Goal: Information Seeking & Learning: Learn about a topic

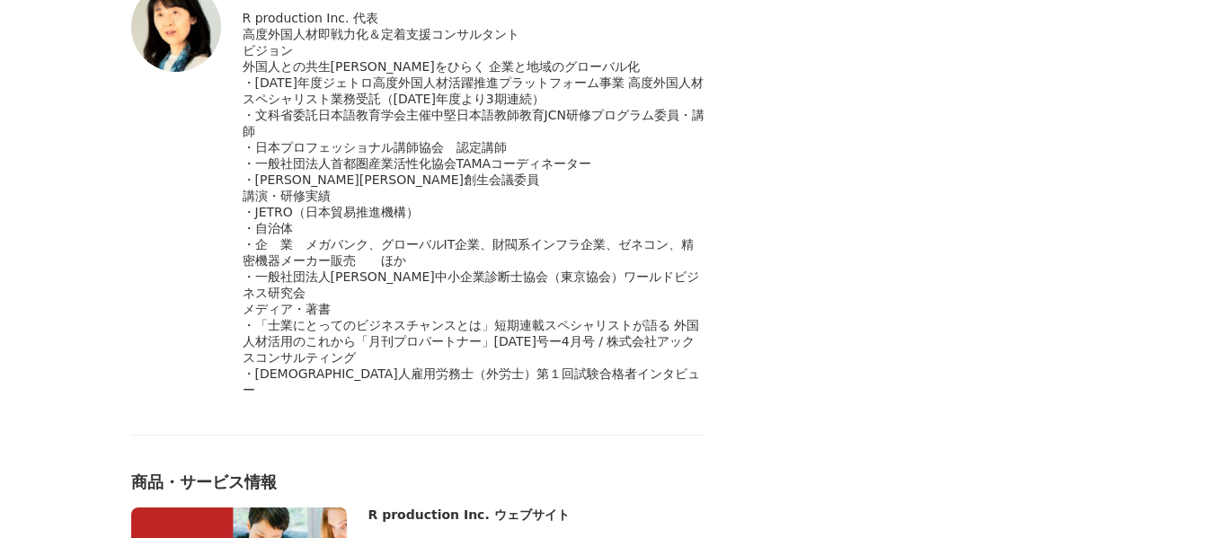
scroll to position [6560, 0]
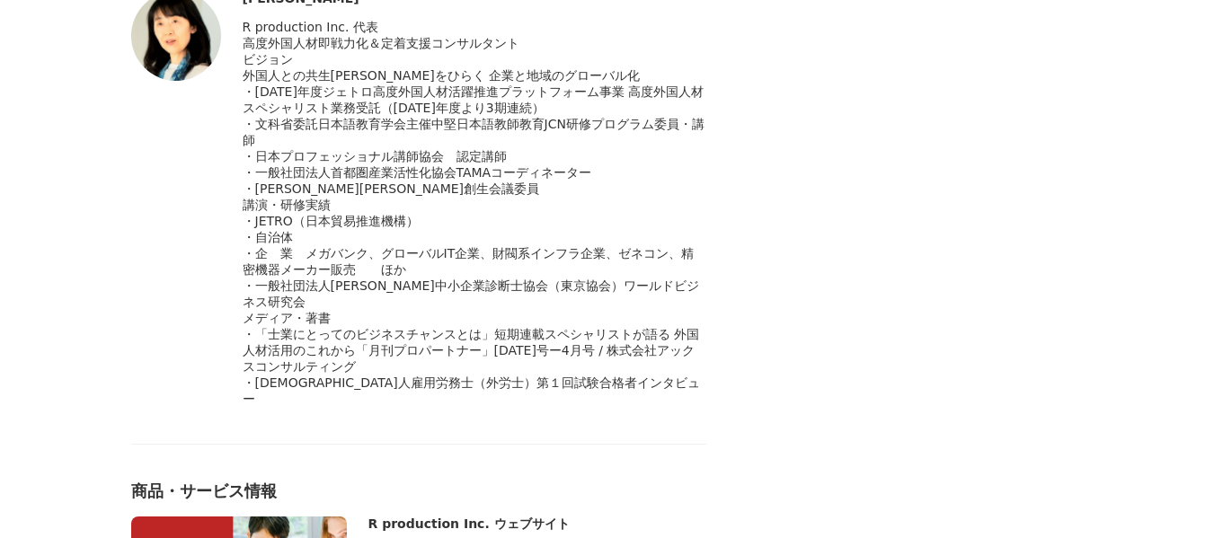
drag, startPoint x: 244, startPoint y: 88, endPoint x: 305, endPoint y: 98, distance: 61.0
click at [332, 50] on span "高度外国人材即戦力化＆定着支援コンサルタント" at bounding box center [381, 43] width 277 height 14
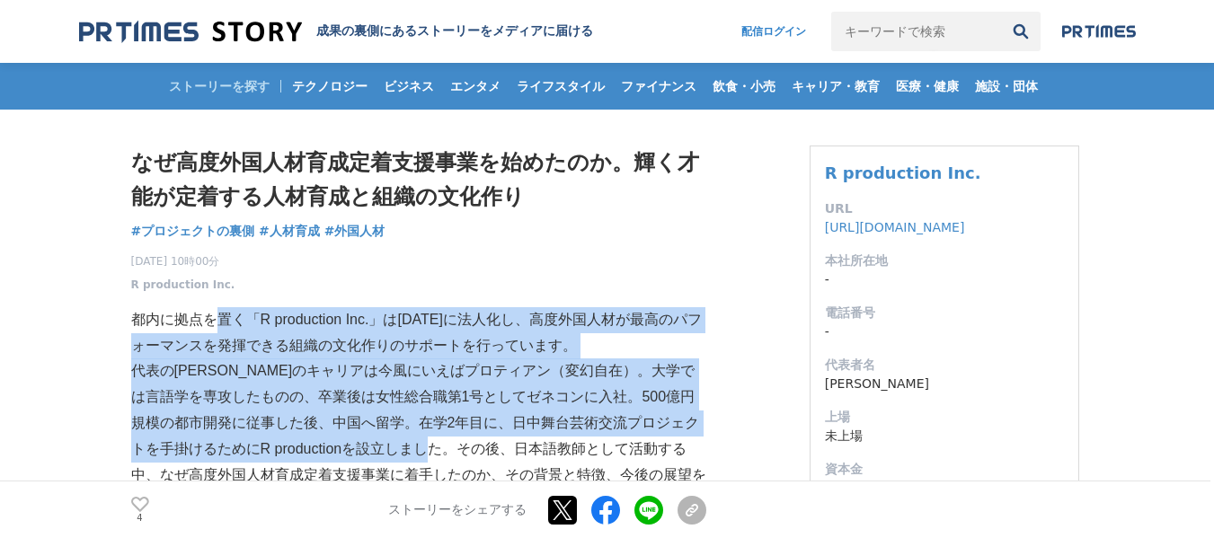
drag, startPoint x: 216, startPoint y: 321, endPoint x: 492, endPoint y: 457, distance: 307.8
click at [461, 400] on p "代表の[PERSON_NAME]のキャリアは今風にいえばプロティアン（変幻自在）。大学では言語学を専攻したものの、卒業後は女性総合職第1号としてゼネコンに入社…" at bounding box center [418, 436] width 575 height 155
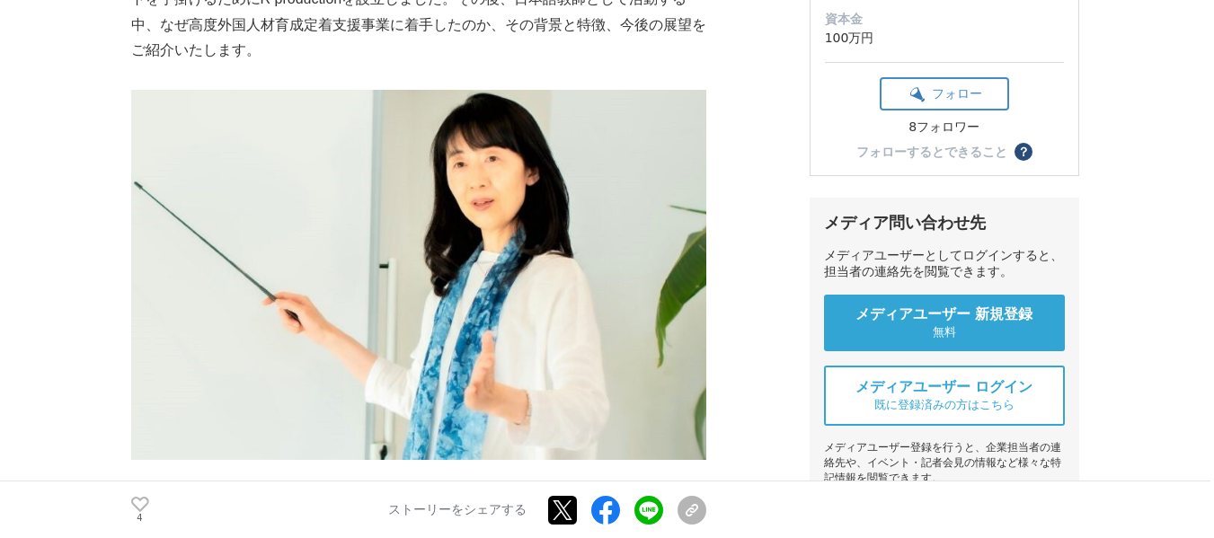
scroll to position [809, 0]
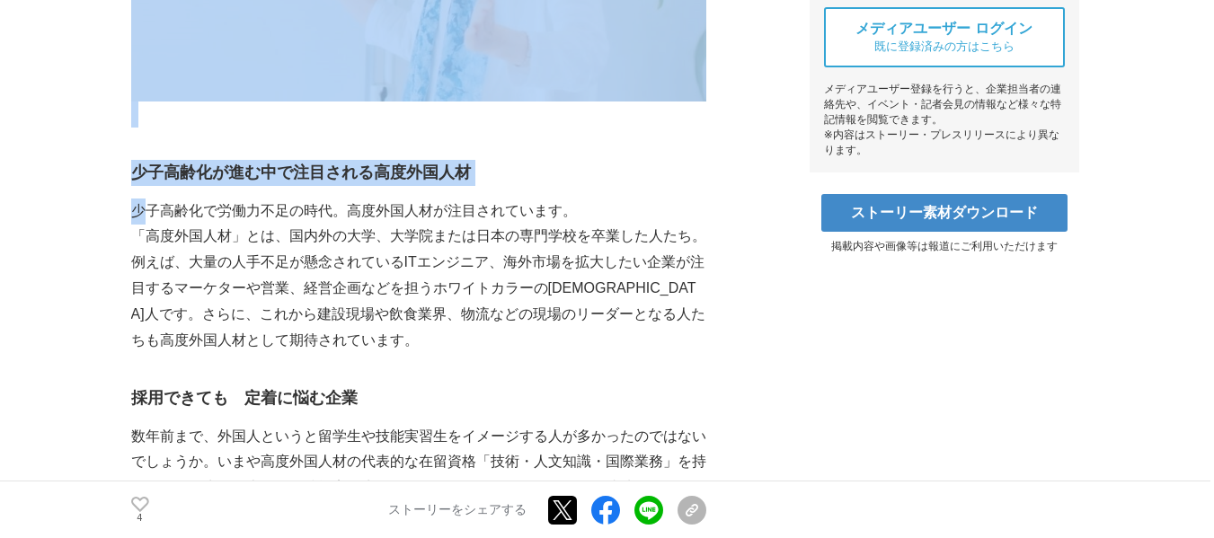
drag, startPoint x: 126, startPoint y: 208, endPoint x: 149, endPoint y: 216, distance: 24.4
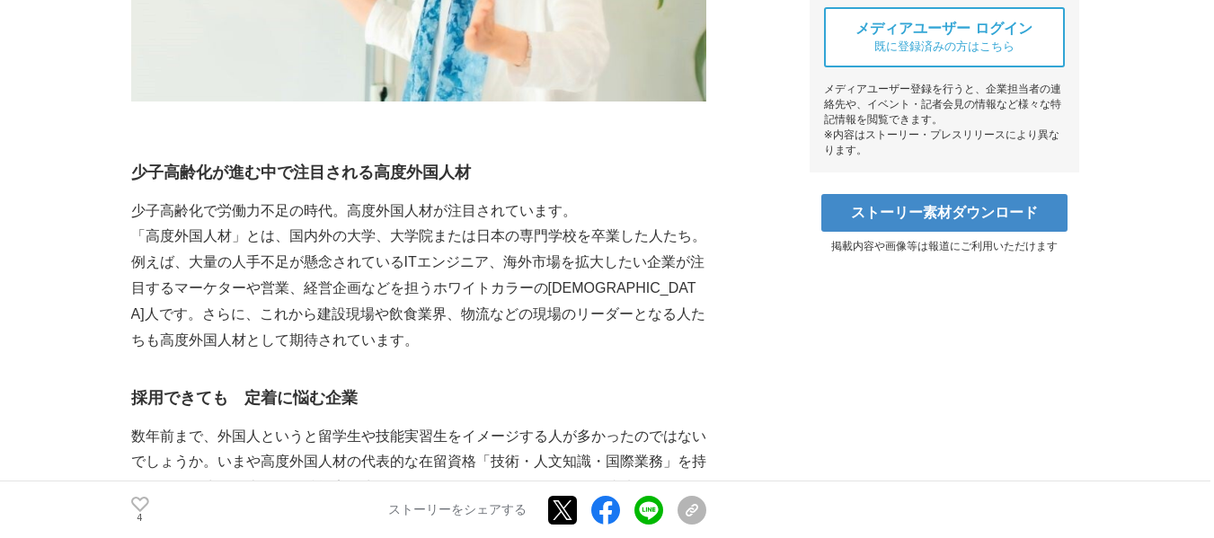
click at [189, 226] on p "「高度外国人材」とは、国内外の大学、大学院または日本の専門学校を卒業した人たち。例えば、大量の人手不足が懸念されているITエンジニア、海外市場を拡大したい企業…" at bounding box center [418, 288] width 575 height 129
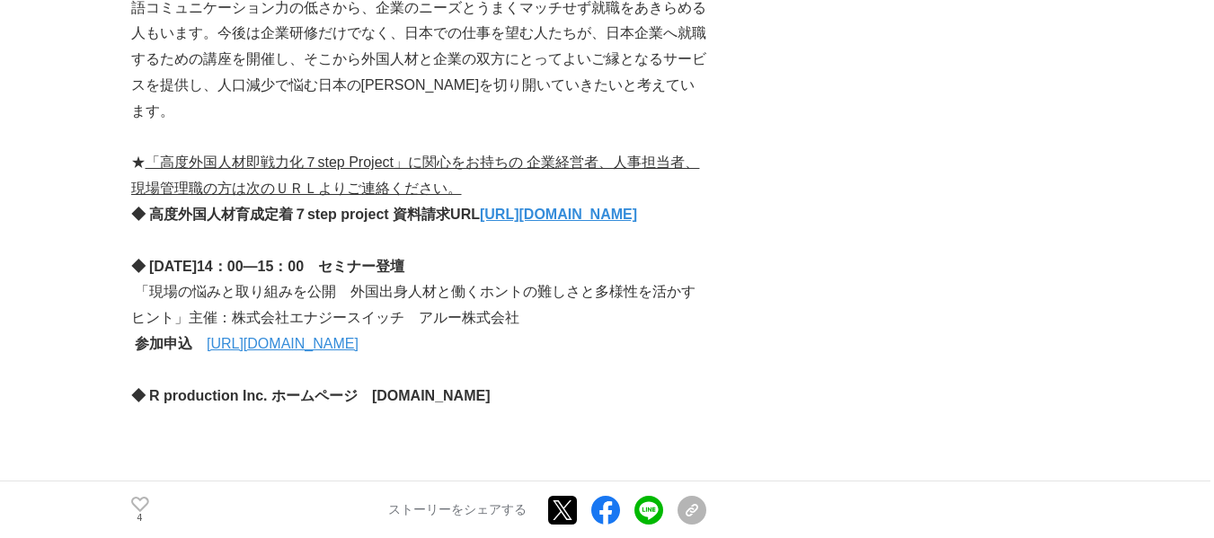
scroll to position [6021, 0]
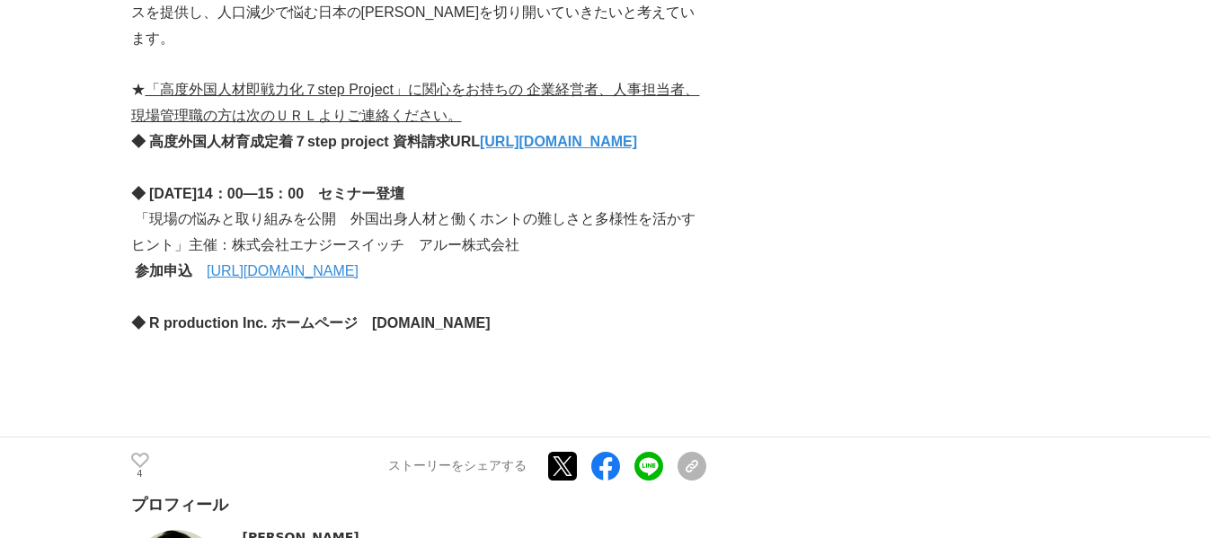
click at [522, 149] on strong "[URL][DOMAIN_NAME]" at bounding box center [558, 141] width 157 height 15
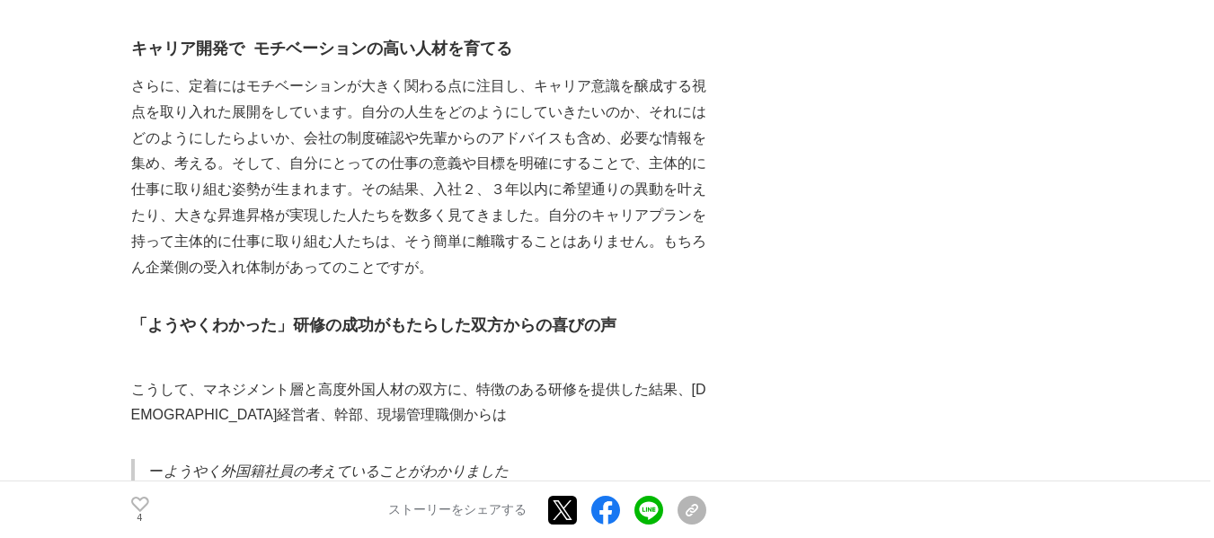
scroll to position [4403, 0]
